Goal: Information Seeking & Learning: Check status

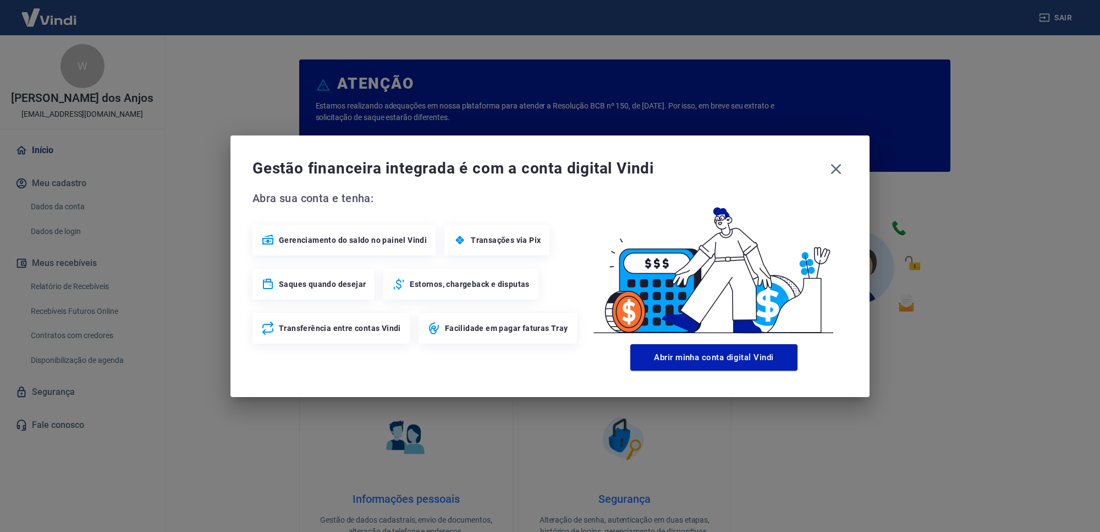
click at [842, 180] on div "Gestão financeira integrada é com a conta digital Vindi" at bounding box center [550, 168] width 595 height 23
click at [834, 163] on icon "button" at bounding box center [837, 169] width 18 height 18
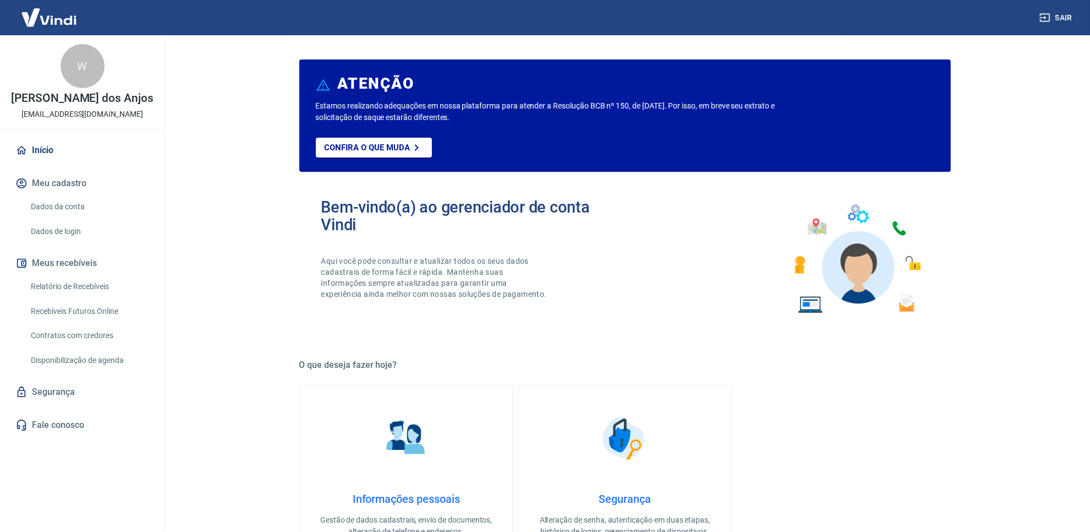
click at [86, 278] on link "Relatório de Recebíveis" at bounding box center [88, 286] width 125 height 23
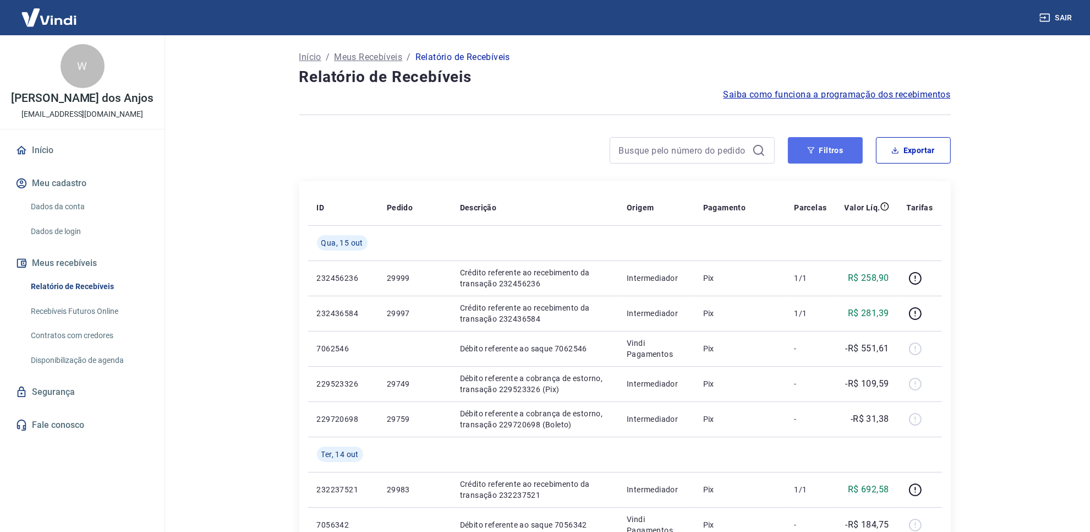
click at [810, 161] on button "Filtros" at bounding box center [825, 150] width 75 height 26
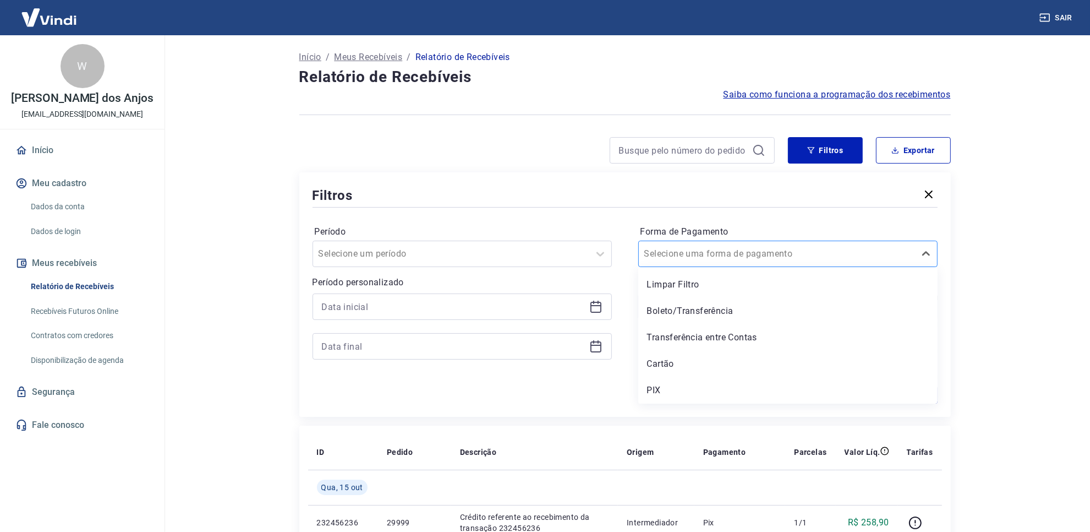
click at [834, 246] on div at bounding box center [776, 253] width 265 height 15
click at [724, 381] on div "PIX" at bounding box center [787, 390] width 299 height 22
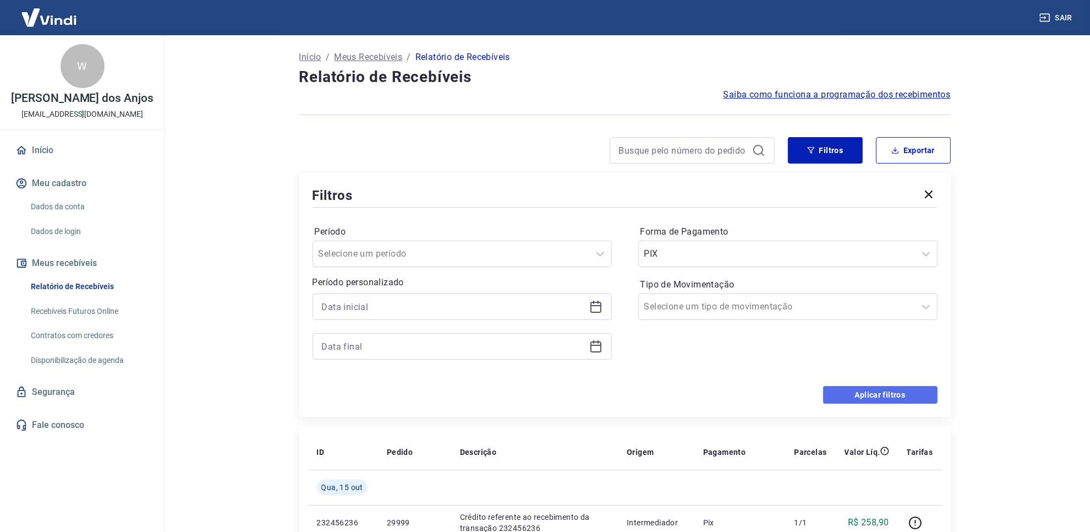
click at [901, 392] on button "Aplicar filtros" at bounding box center [880, 395] width 114 height 18
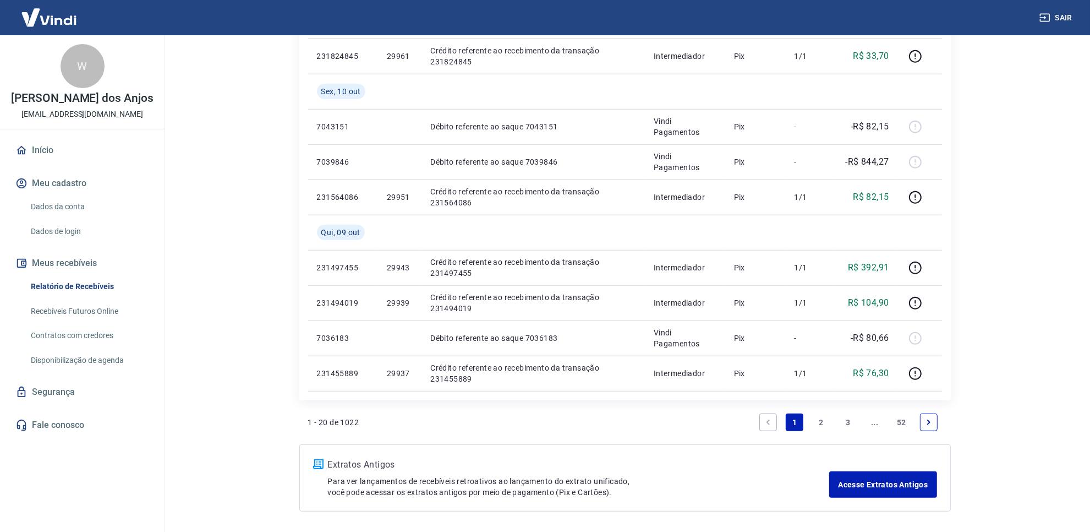
scroll to position [825, 0]
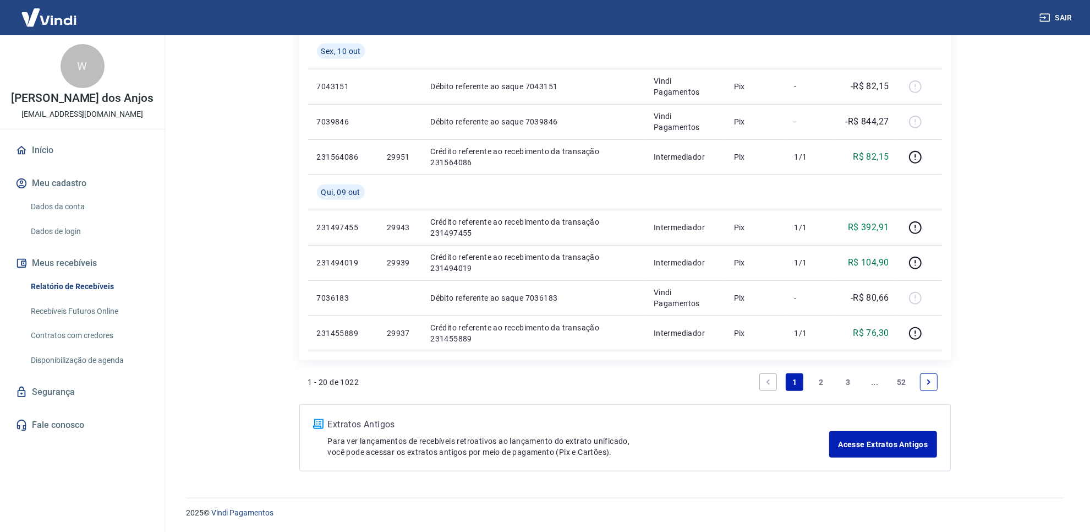
click at [824, 380] on link "2" at bounding box center [822, 382] width 18 height 18
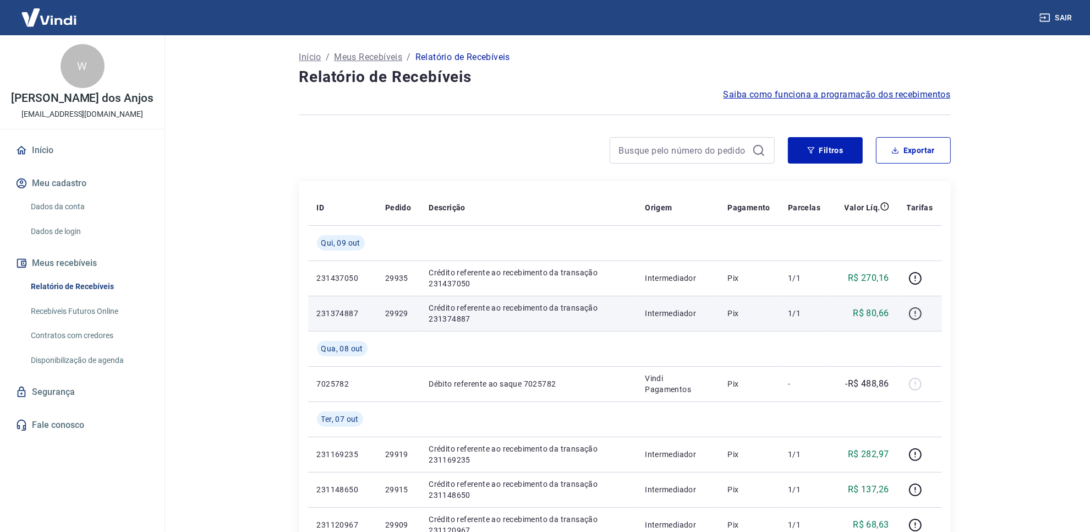
click at [912, 311] on icon "button" at bounding box center [915, 313] width 14 height 14
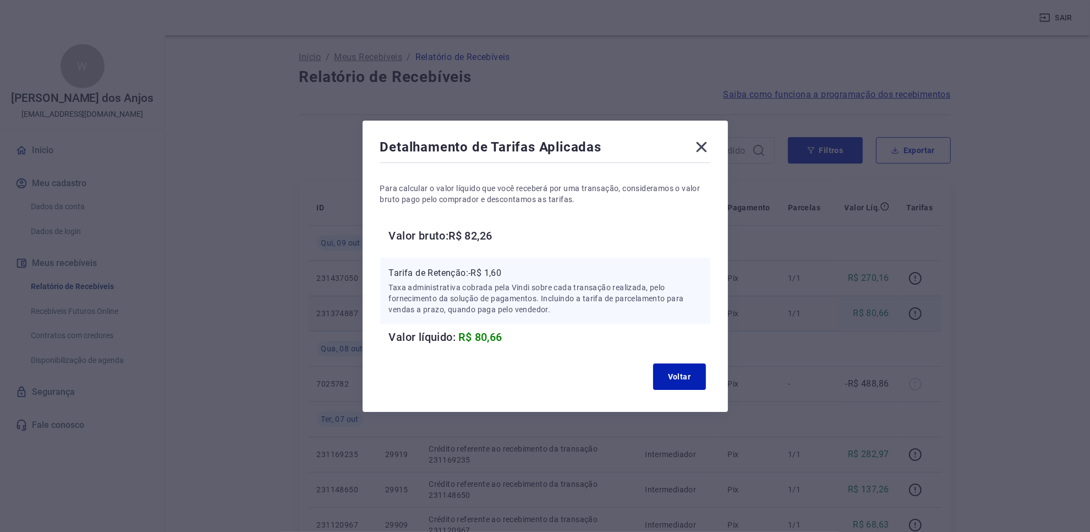
click at [710, 144] on icon at bounding box center [702, 147] width 18 height 18
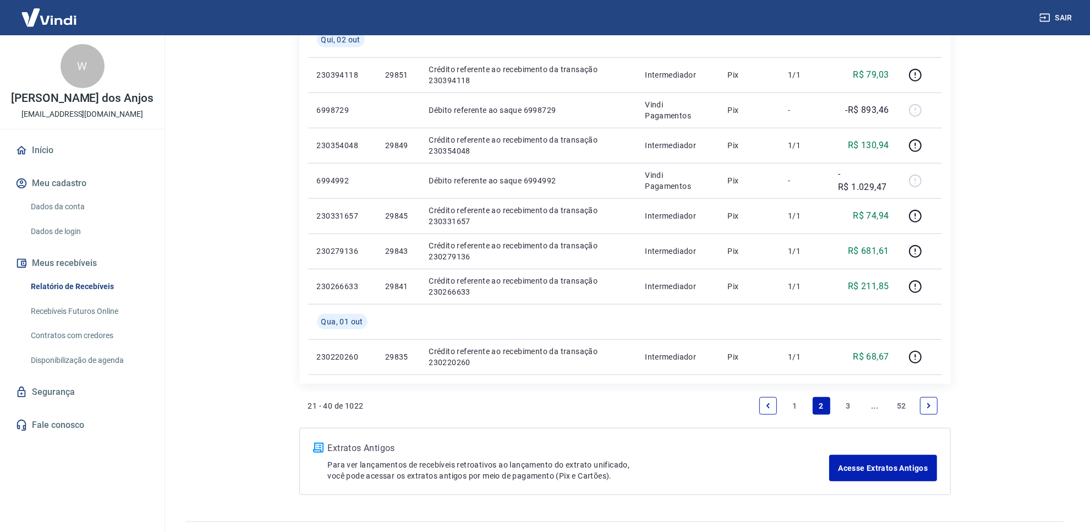
scroll to position [825, 0]
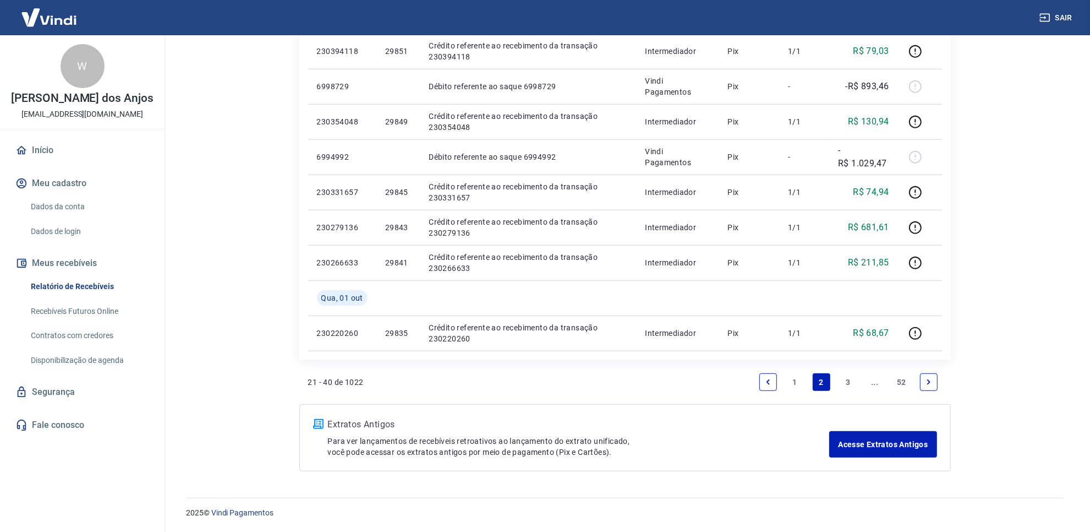
click at [791, 383] on link "1" at bounding box center [795, 382] width 18 height 18
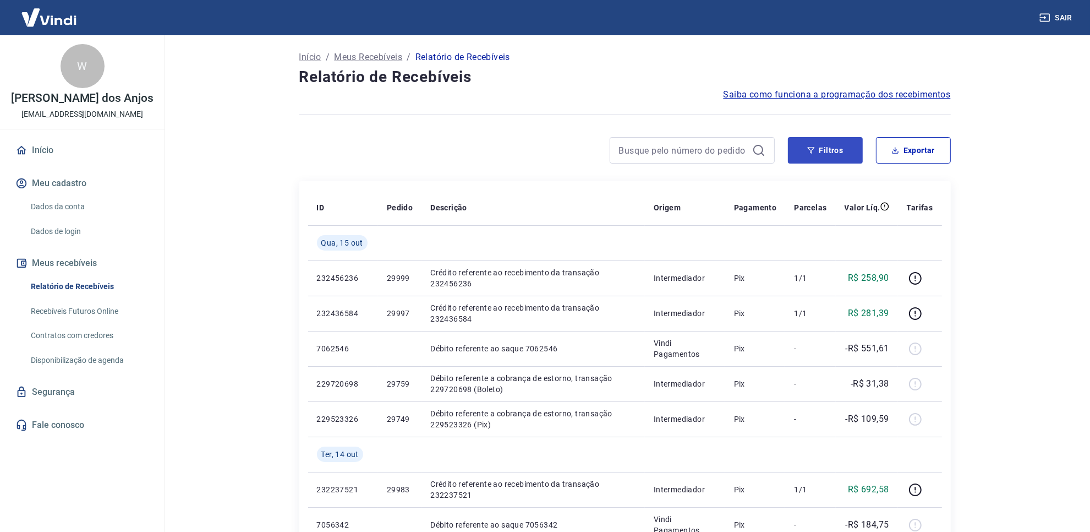
drag, startPoint x: 837, startPoint y: 130, endPoint x: 835, endPoint y: 136, distance: 6.6
click at [835, 138] on button "Filtros" at bounding box center [825, 150] width 75 height 26
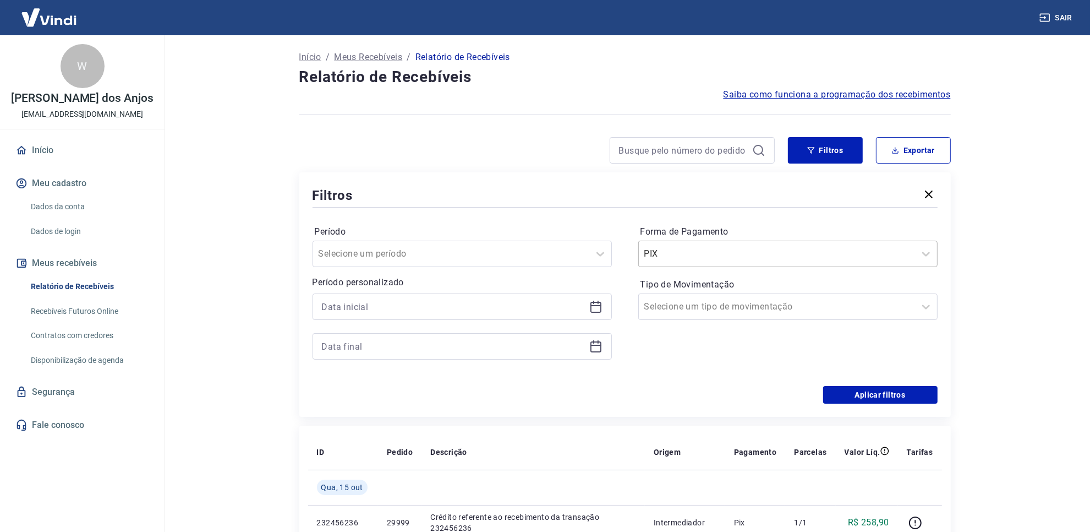
click at [703, 261] on div "PIX" at bounding box center [777, 254] width 276 height 20
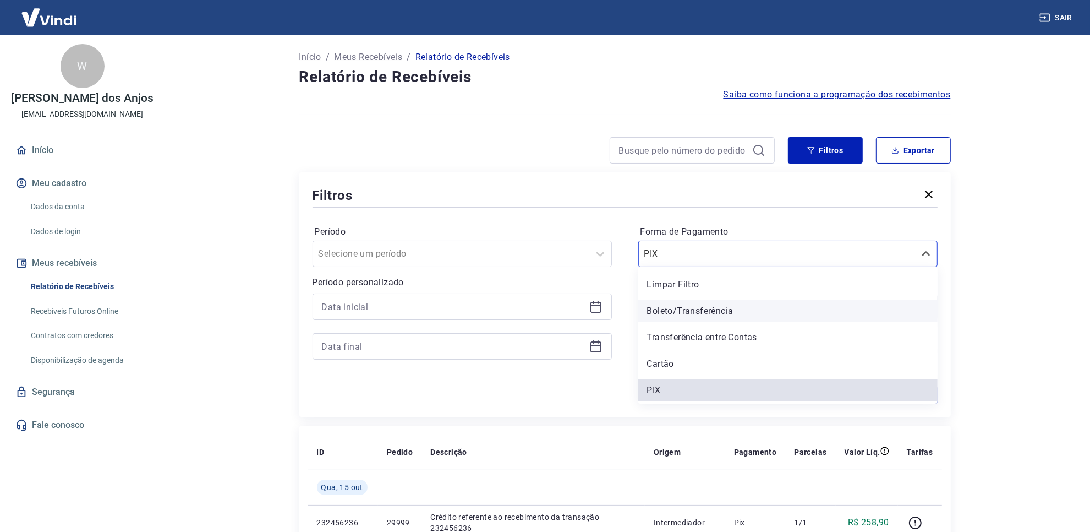
click at [694, 309] on div "Boleto/Transferência" at bounding box center [787, 311] width 299 height 22
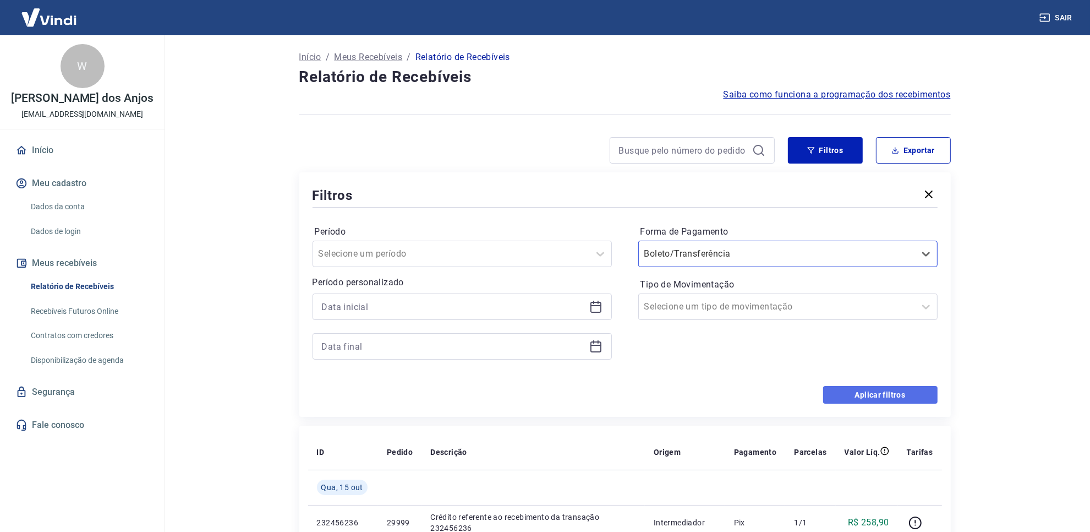
click at [919, 392] on button "Aplicar filtros" at bounding box center [880, 395] width 114 height 18
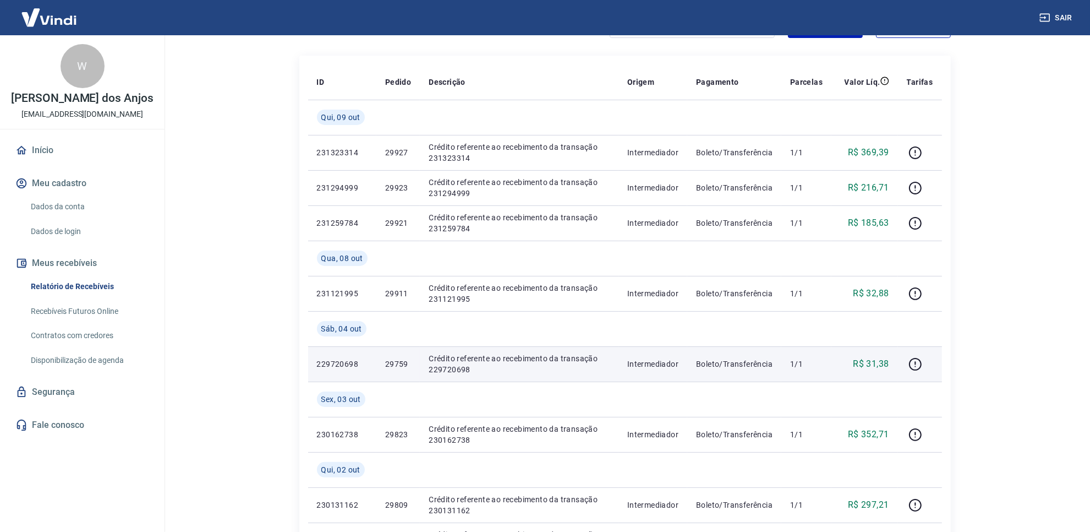
scroll to position [138, 0]
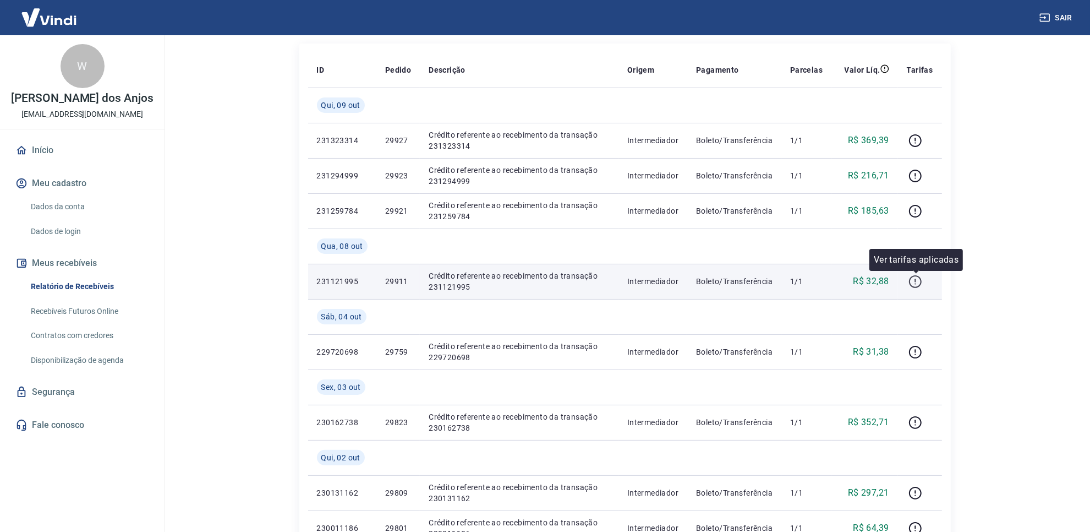
click at [922, 284] on icon "button" at bounding box center [915, 281] width 13 height 13
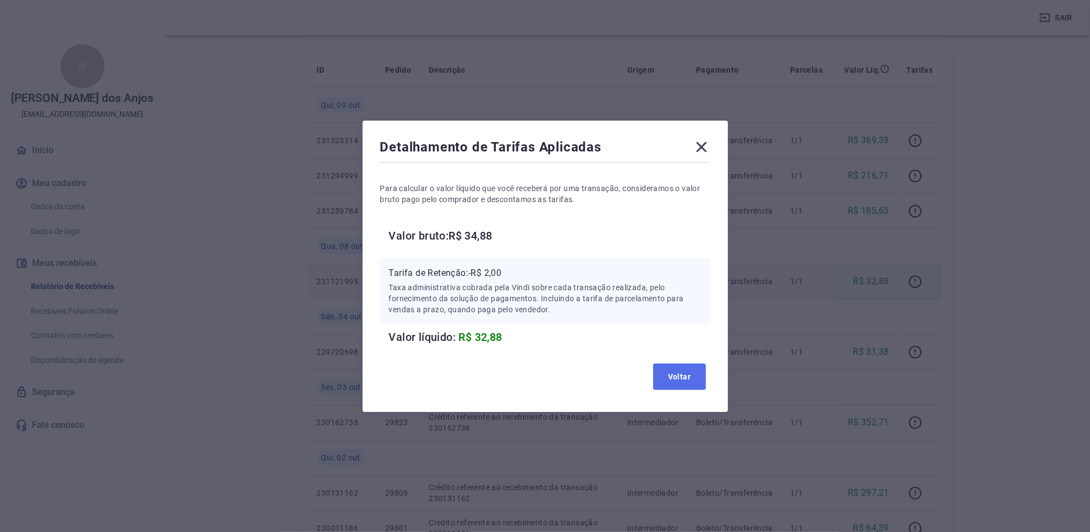
click at [670, 378] on button "Voltar" at bounding box center [679, 376] width 53 height 26
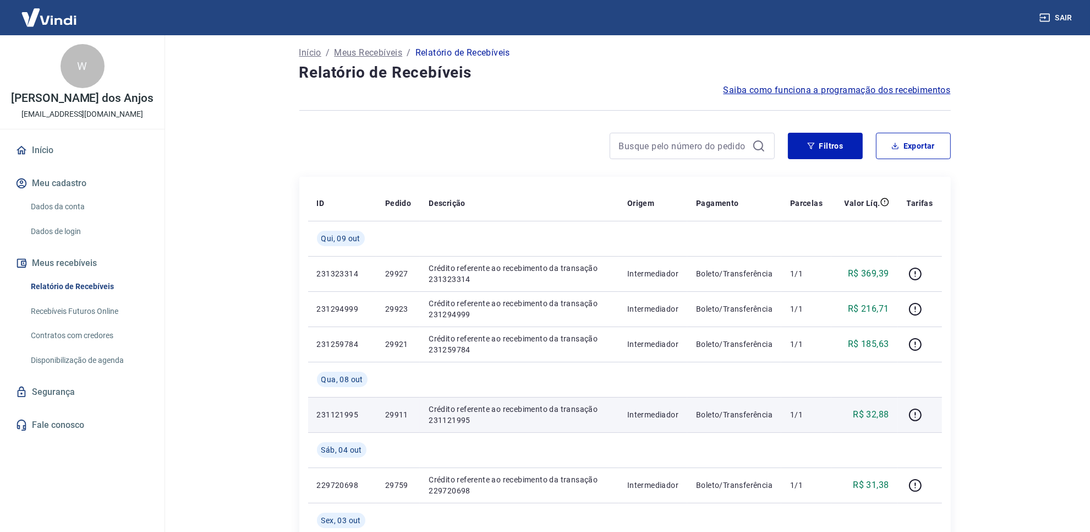
scroll to position [0, 0]
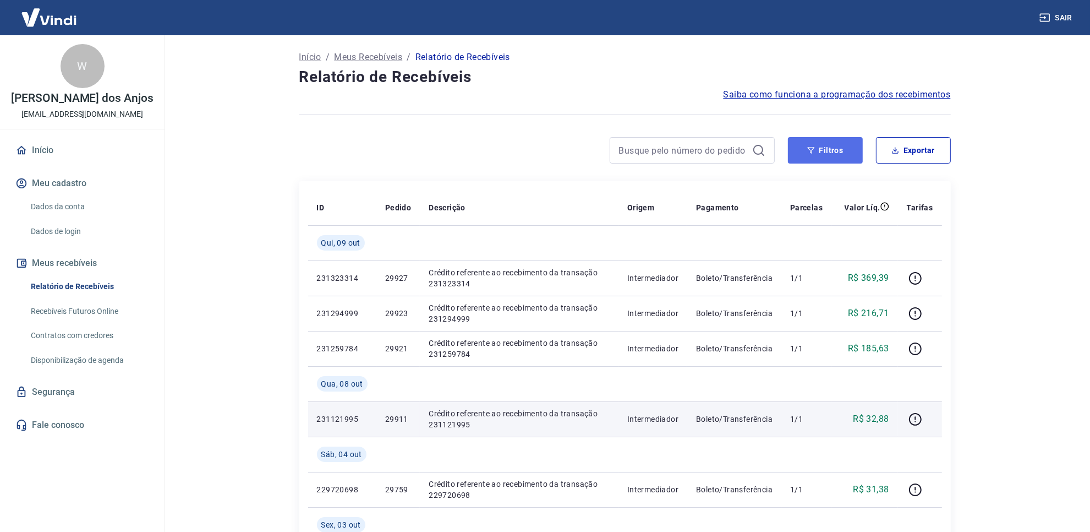
click at [850, 155] on button "Filtros" at bounding box center [825, 150] width 75 height 26
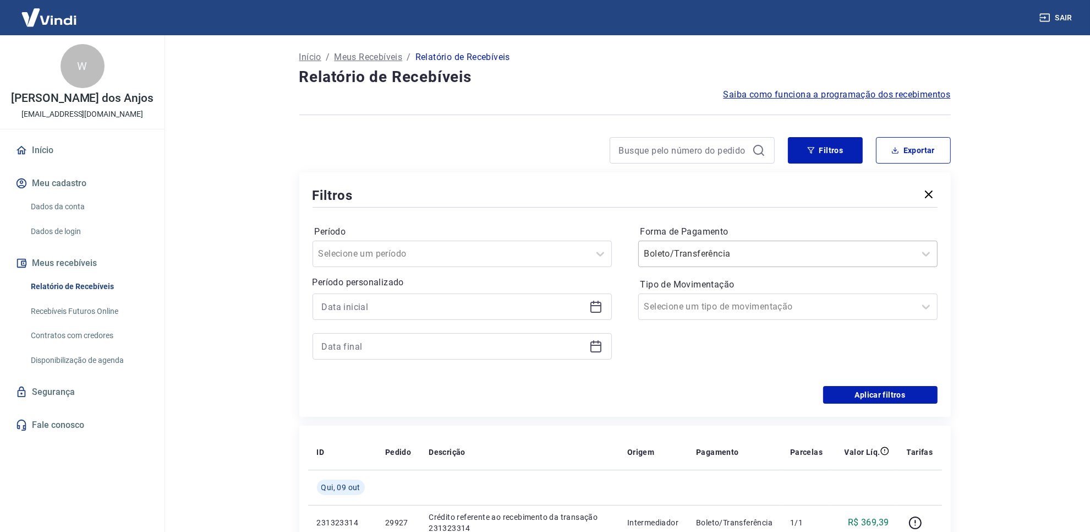
click at [786, 246] on div at bounding box center [776, 253] width 265 height 15
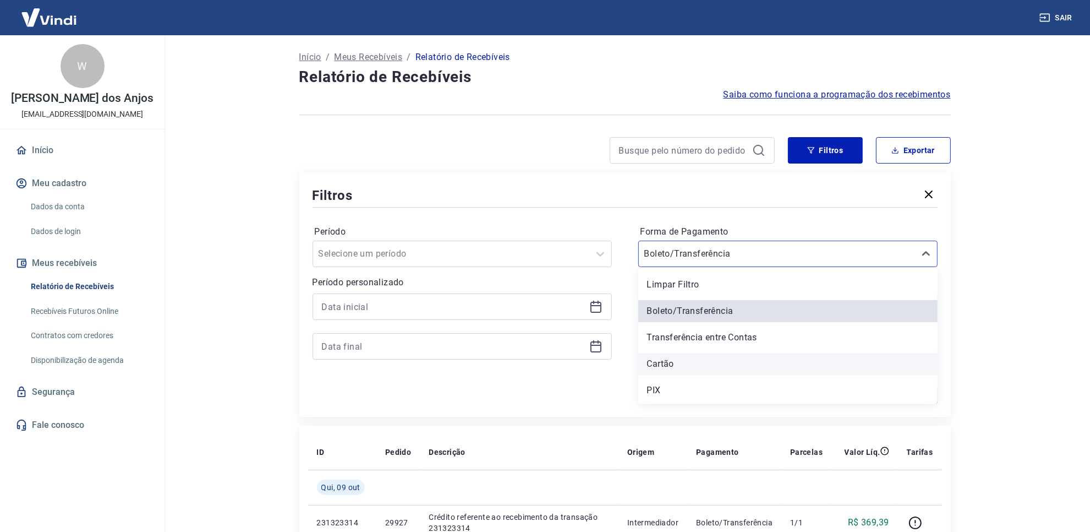
click at [742, 359] on div "Cartão" at bounding box center [787, 364] width 299 height 22
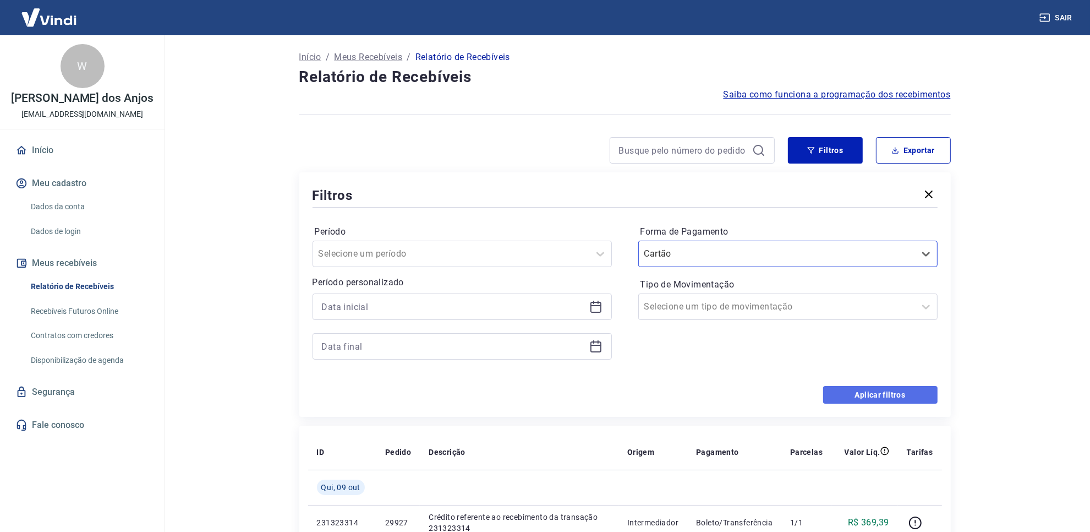
click at [922, 397] on button "Aplicar filtros" at bounding box center [880, 395] width 114 height 18
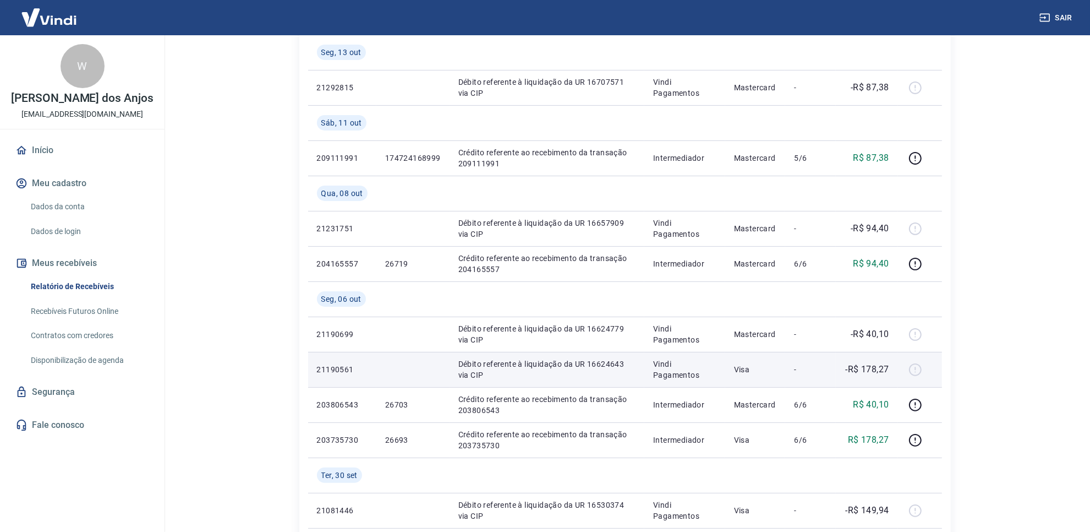
scroll to position [206, 0]
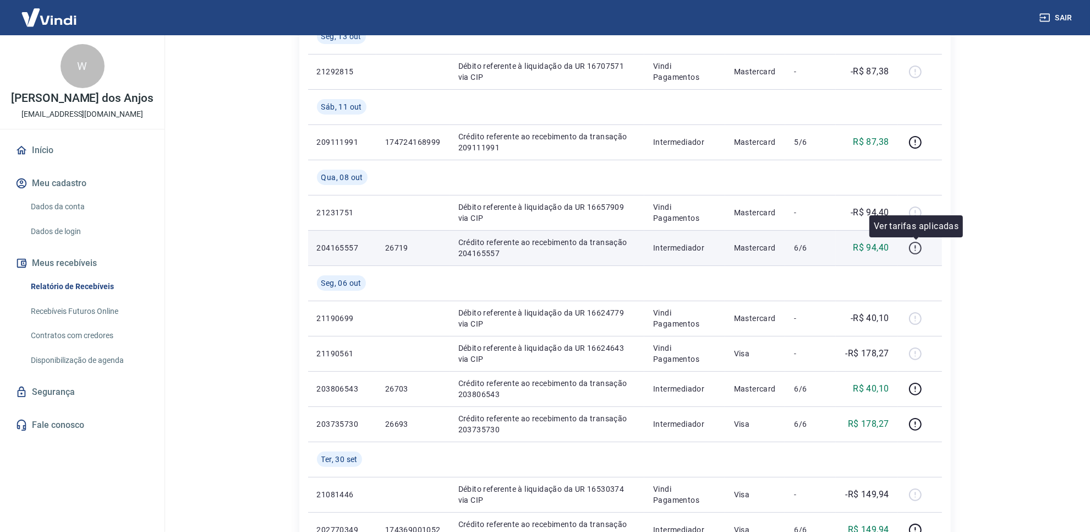
click at [912, 249] on icon "button" at bounding box center [915, 248] width 14 height 14
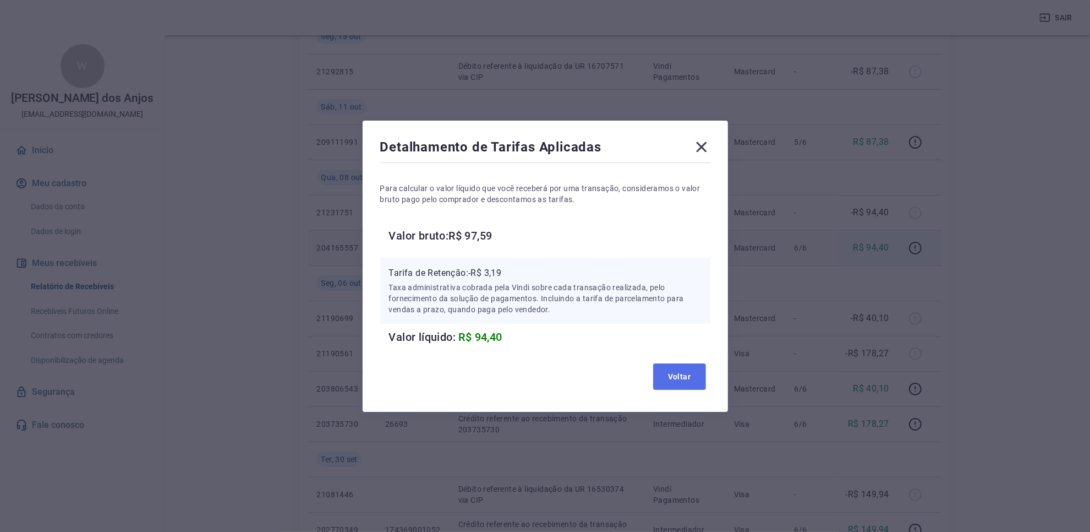
click at [691, 380] on button "Voltar" at bounding box center [679, 376] width 53 height 26
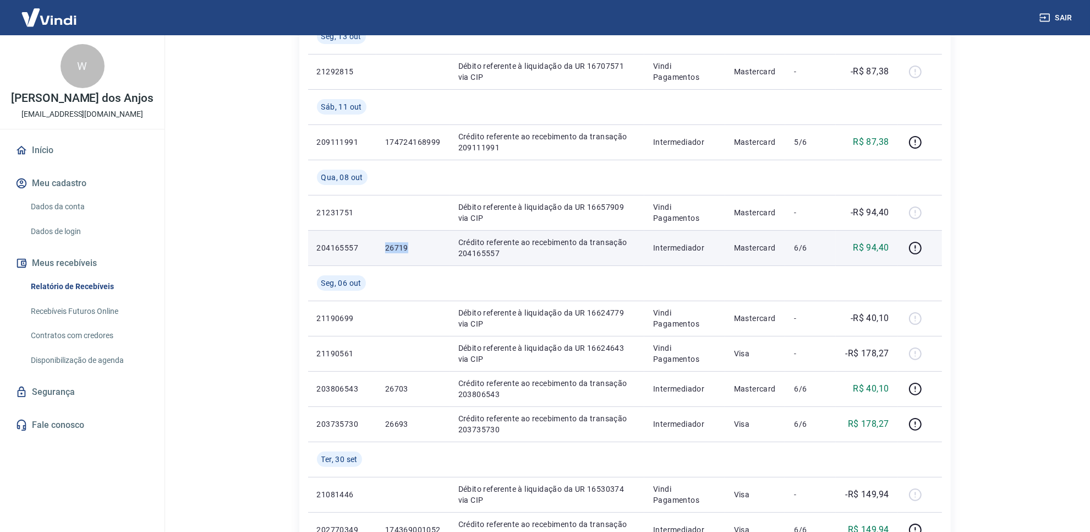
drag, startPoint x: 383, startPoint y: 256, endPoint x: 408, endPoint y: 256, distance: 24.8
click at [408, 256] on td "26719" at bounding box center [412, 247] width 73 height 35
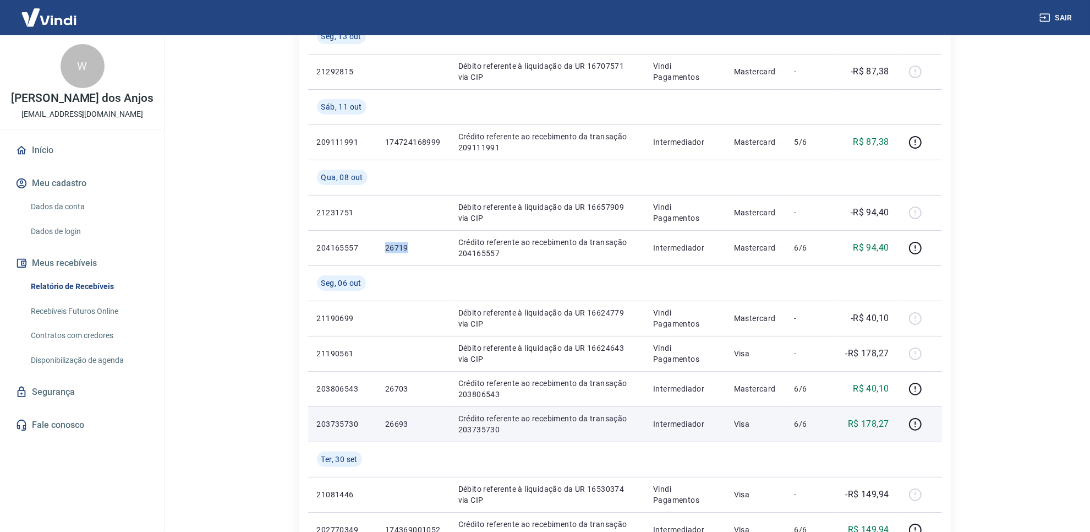
copy p "26719"
